Goal: Task Accomplishment & Management: Manage account settings

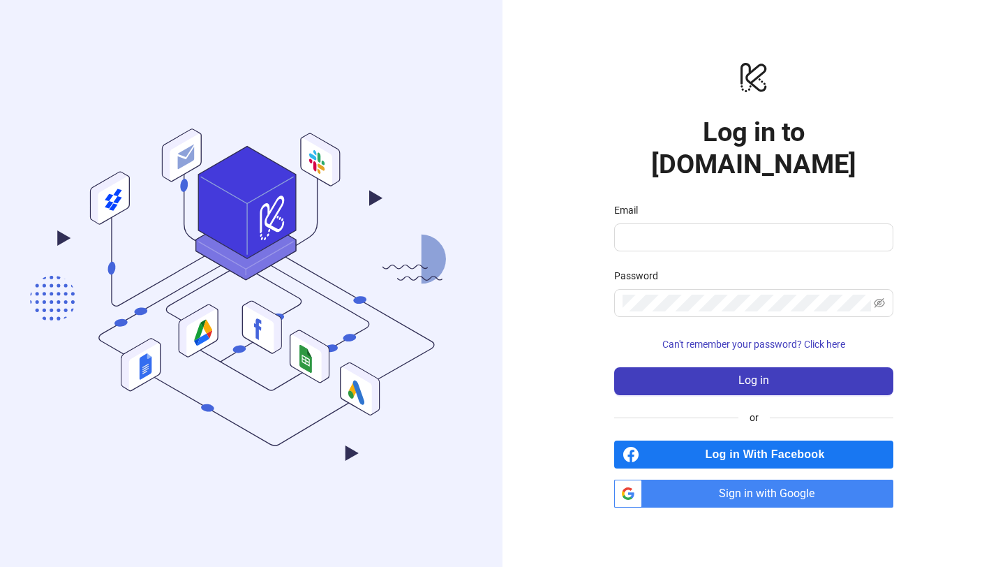
click at [768, 479] on span "Sign in with Google" at bounding box center [770, 493] width 246 height 28
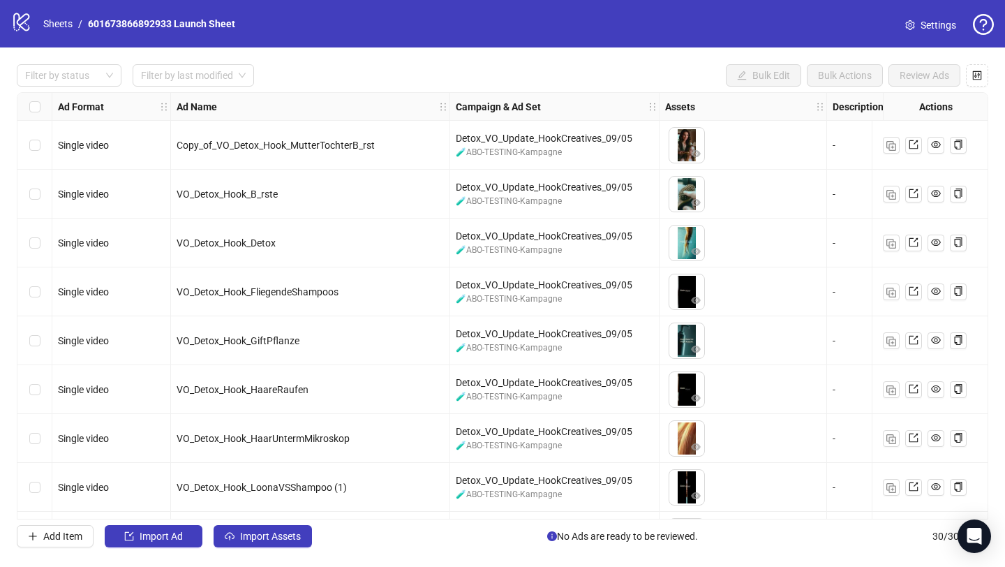
click at [929, 29] on span "Settings" at bounding box center [938, 24] width 36 height 15
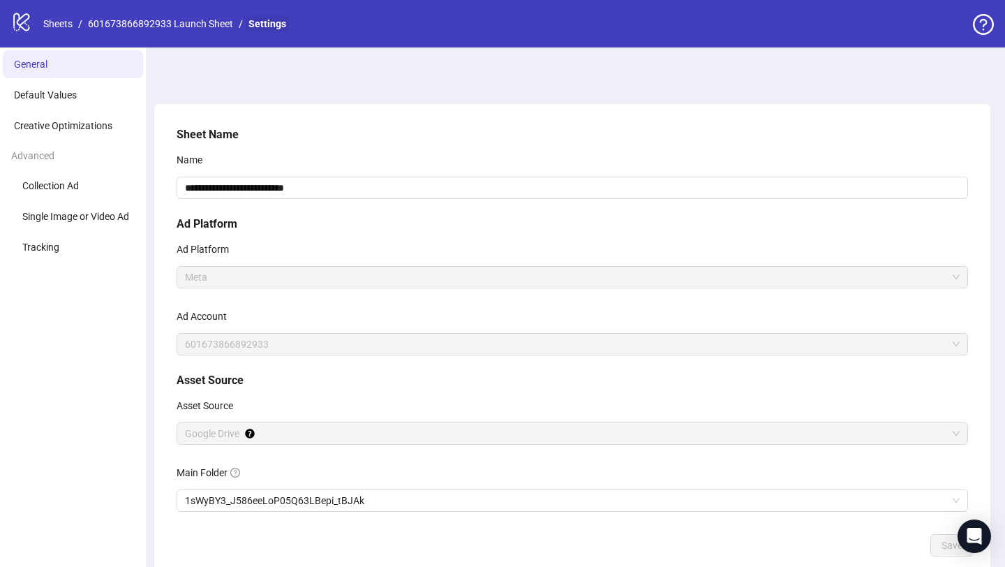
click at [278, 29] on link "Settings" at bounding box center [267, 23] width 43 height 15
click at [55, 22] on link "Sheets" at bounding box center [57, 23] width 35 height 15
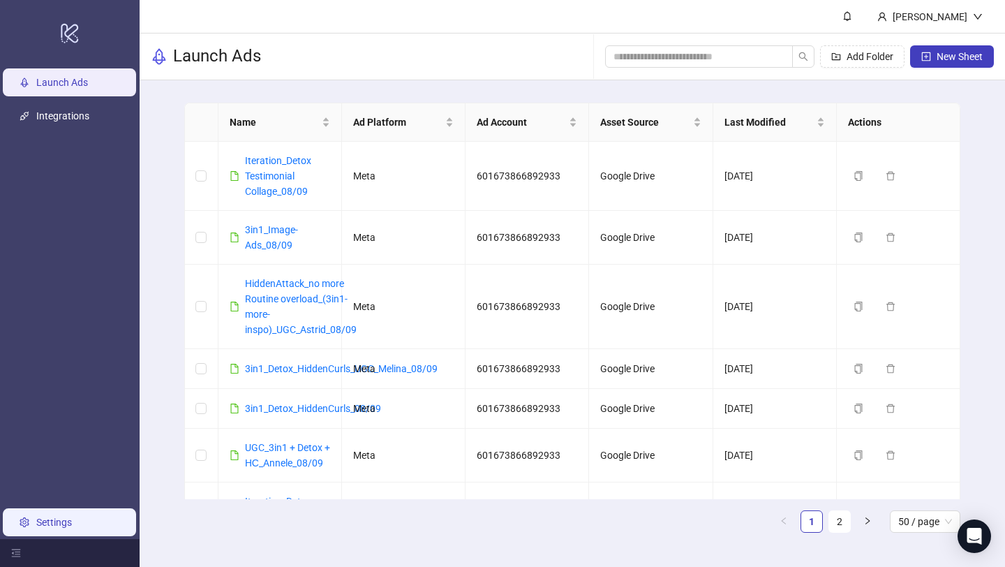
click at [54, 525] on link "Settings" at bounding box center [54, 521] width 36 height 11
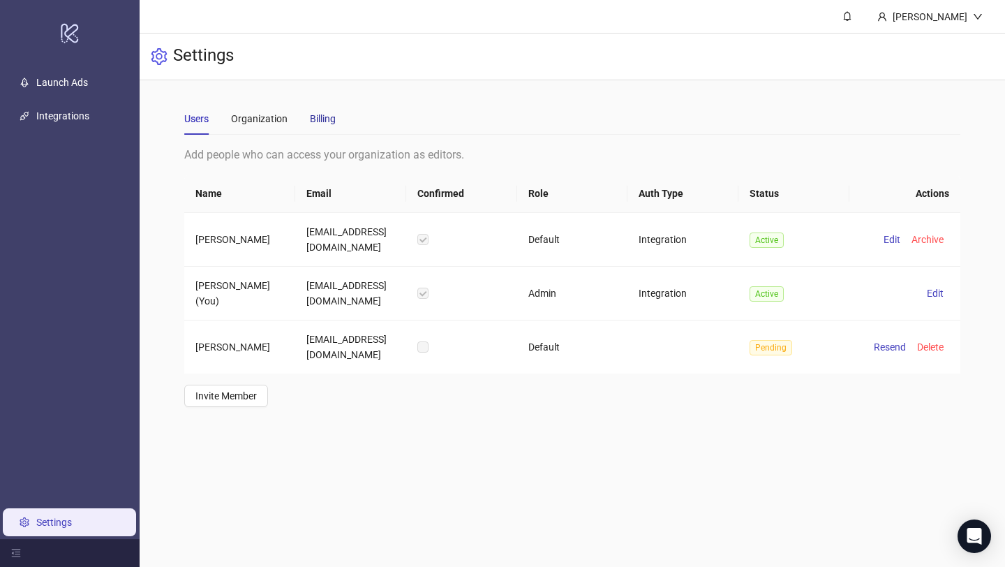
click at [333, 112] on div "Billing" at bounding box center [323, 118] width 26 height 15
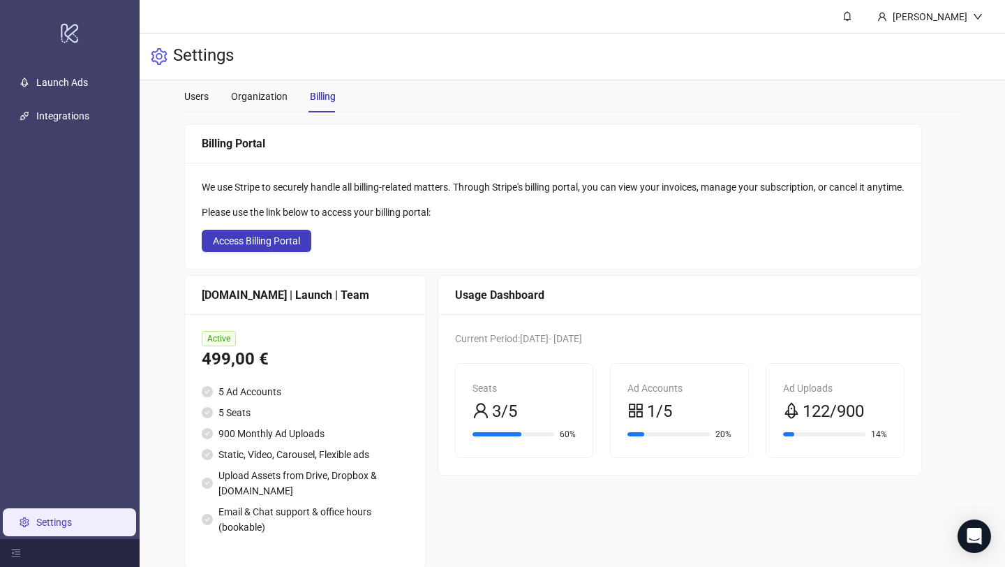
scroll to position [21, 0]
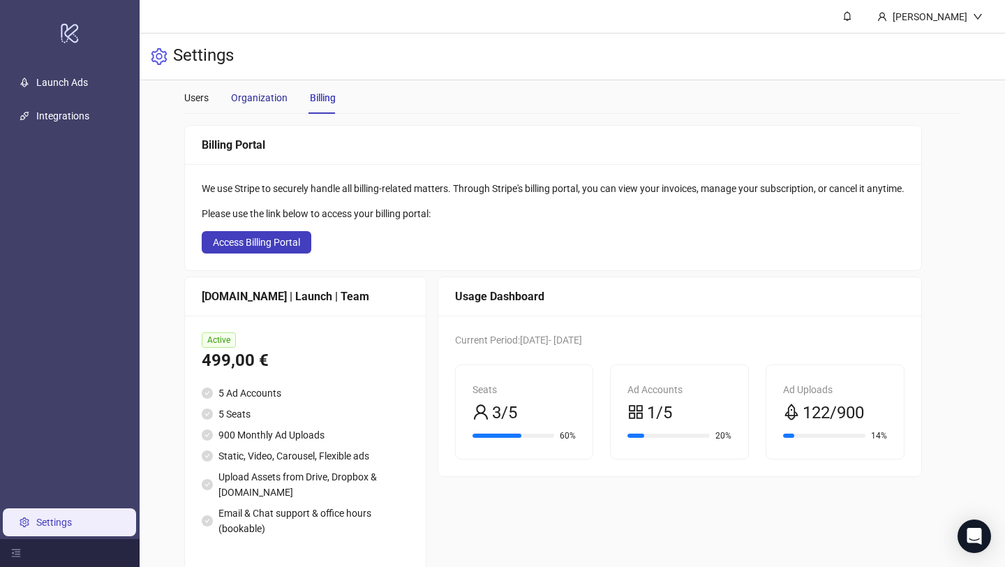
click at [262, 93] on div "Organization" at bounding box center [259, 97] width 57 height 15
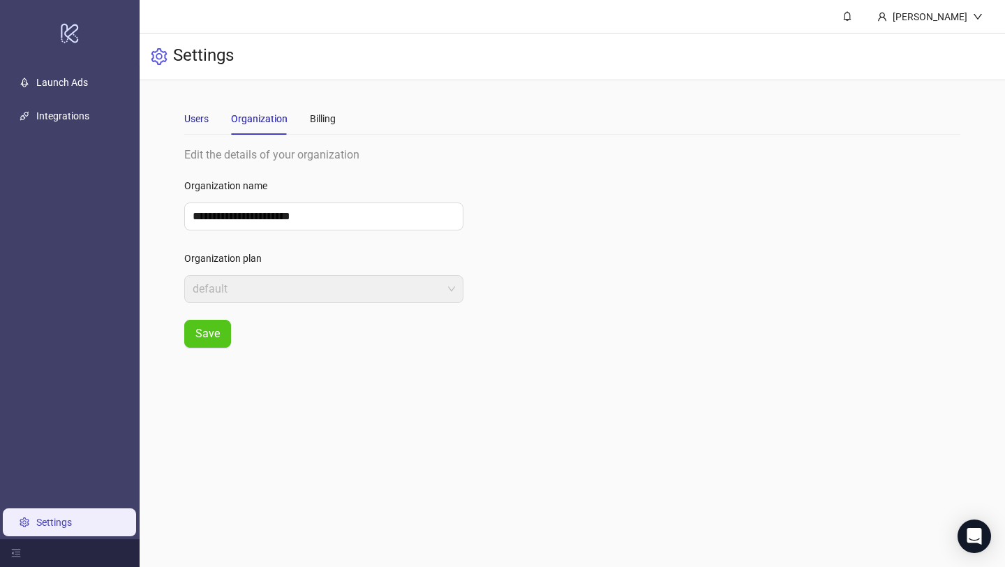
click at [206, 120] on div "Users" at bounding box center [196, 118] width 24 height 15
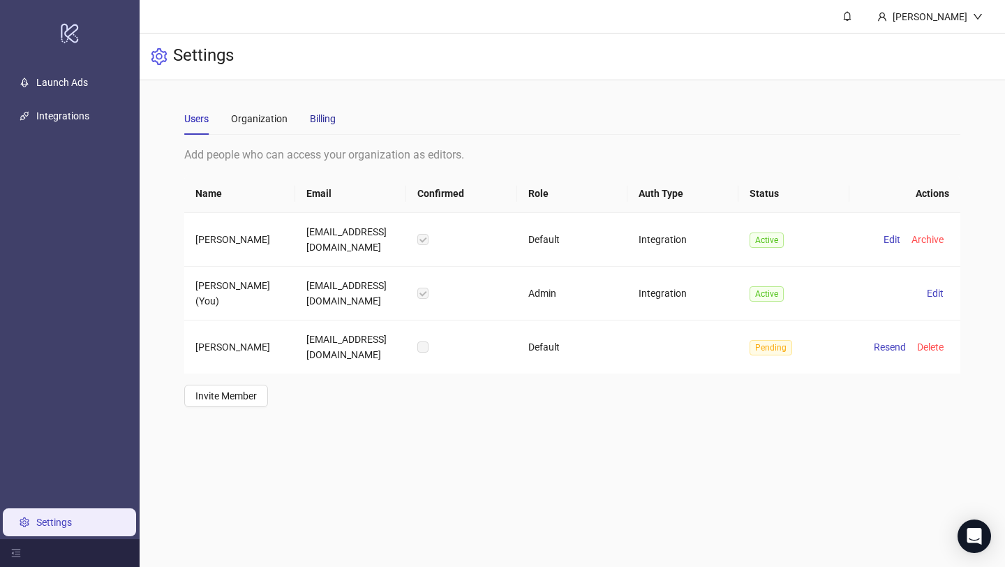
click at [322, 115] on div "Billing" at bounding box center [323, 118] width 26 height 15
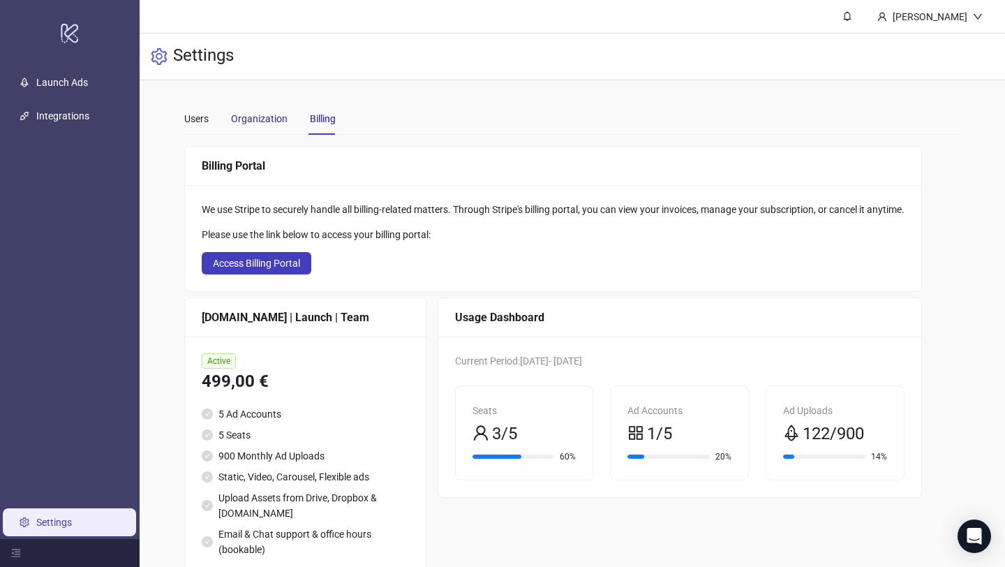
click at [265, 112] on div "Organization" at bounding box center [259, 118] width 57 height 15
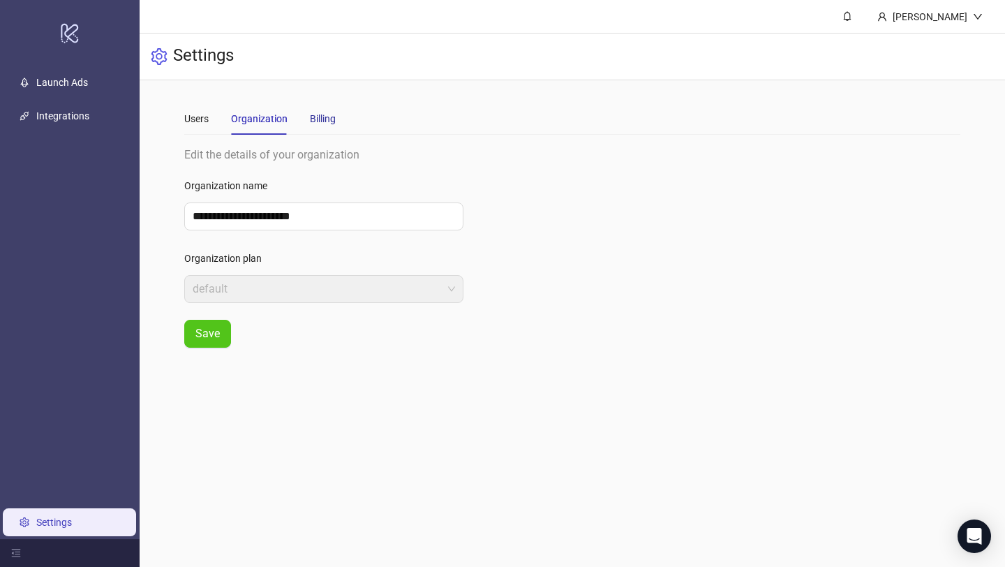
click at [326, 121] on div "Billing" at bounding box center [323, 118] width 26 height 15
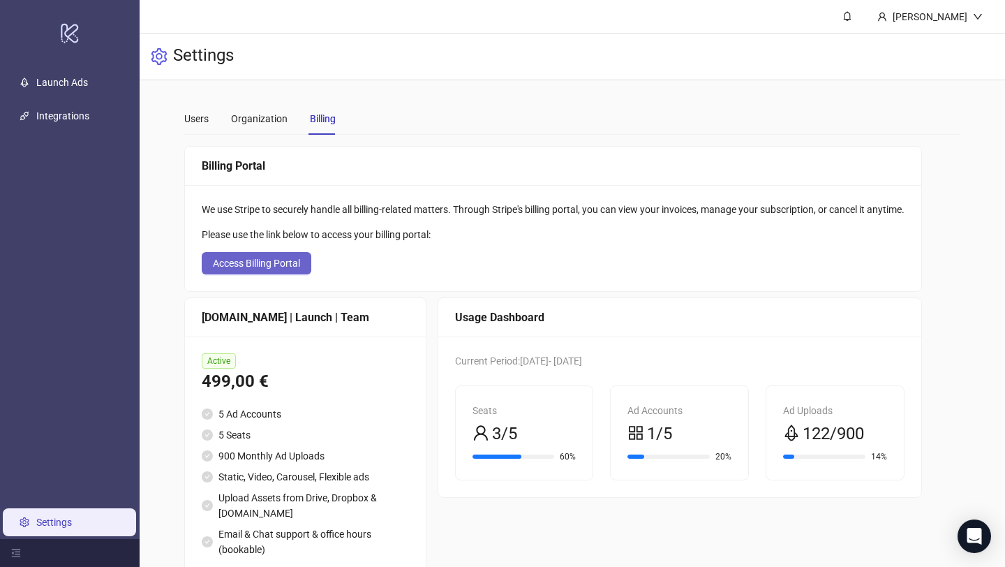
click at [269, 257] on span "Access Billing Portal" at bounding box center [256, 262] width 87 height 11
